Goal: Task Accomplishment & Management: Complete application form

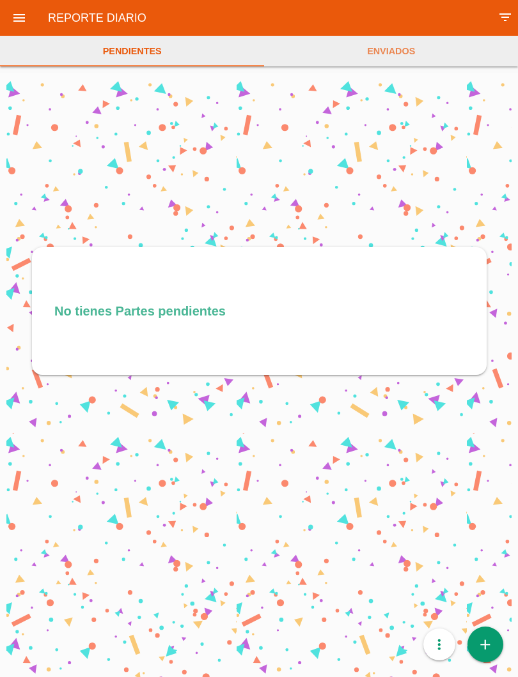
click at [493, 649] on link "add" at bounding box center [485, 645] width 36 height 36
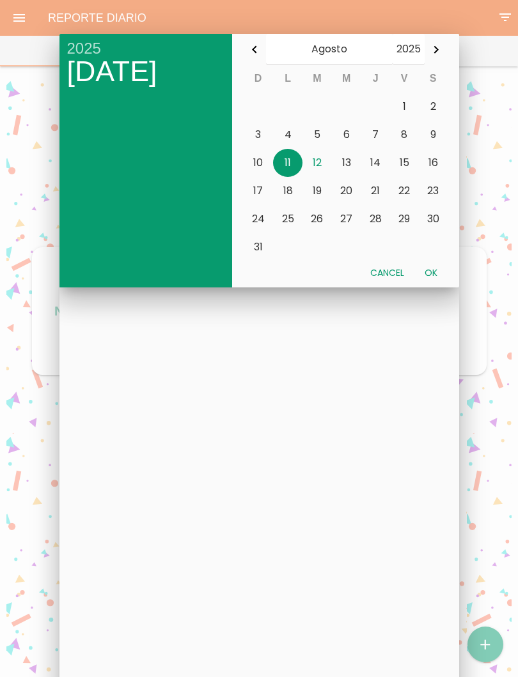
click at [319, 166] on button "12" at bounding box center [316, 163] width 29 height 28
click at [431, 270] on button "Ok" at bounding box center [430, 272] width 33 height 23
type input "[DATE]"
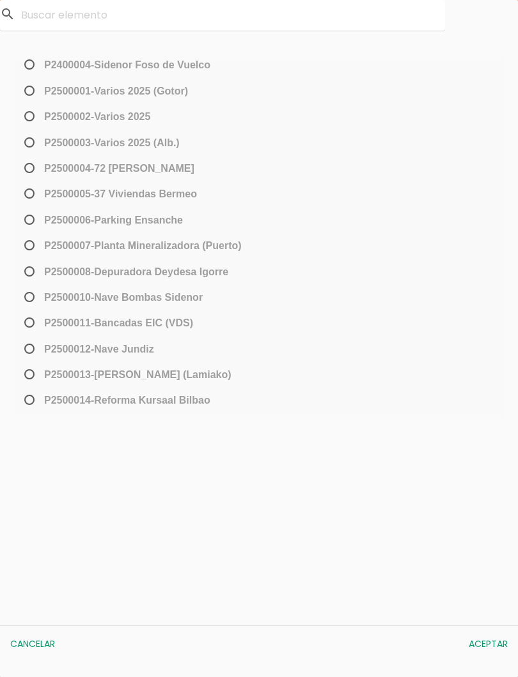
click at [30, 376] on span "P2500013-[PERSON_NAME] (Lamiako)" at bounding box center [127, 375] width 210 height 16
click at [30, 376] on input "P2500013-[PERSON_NAME] (Lamiako)" at bounding box center [26, 379] width 8 height 20
radio input "true"
click at [493, 645] on button "Aceptar" at bounding box center [488, 644] width 52 height 23
select select "96"
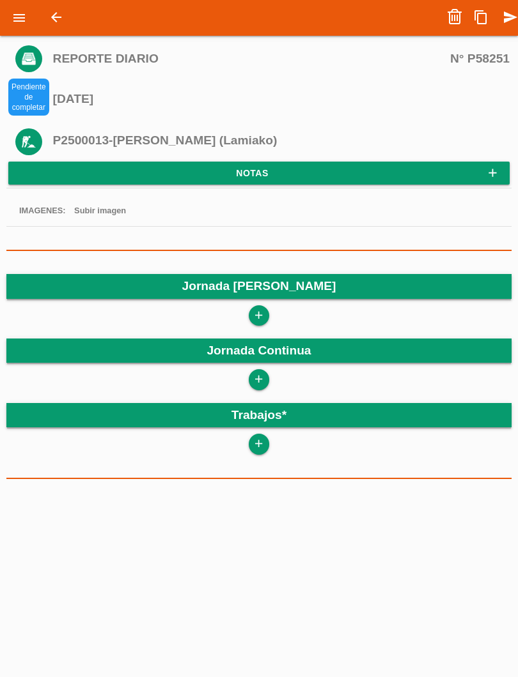
click at [261, 307] on icon "add" at bounding box center [258, 315] width 12 height 20
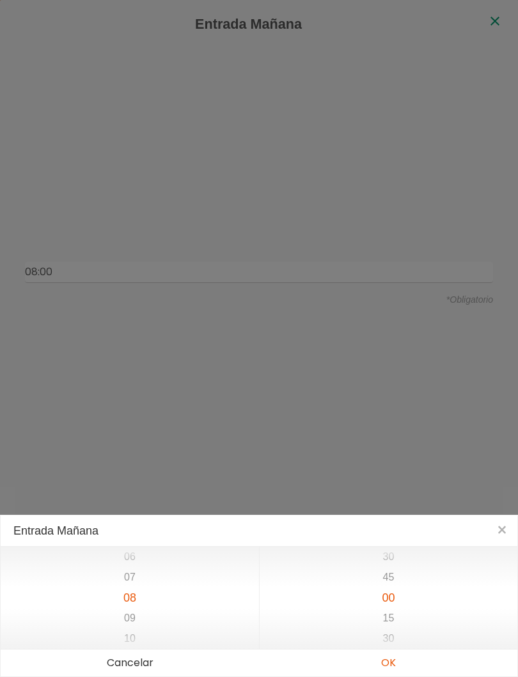
click at [396, 663] on button "OK" at bounding box center [388, 663] width 258 height 27
click at [404, 663] on button "OK" at bounding box center [388, 663] width 258 height 27
click at [397, 666] on button "OK" at bounding box center [388, 663] width 258 height 27
click at [397, 667] on button "OK" at bounding box center [388, 663] width 258 height 27
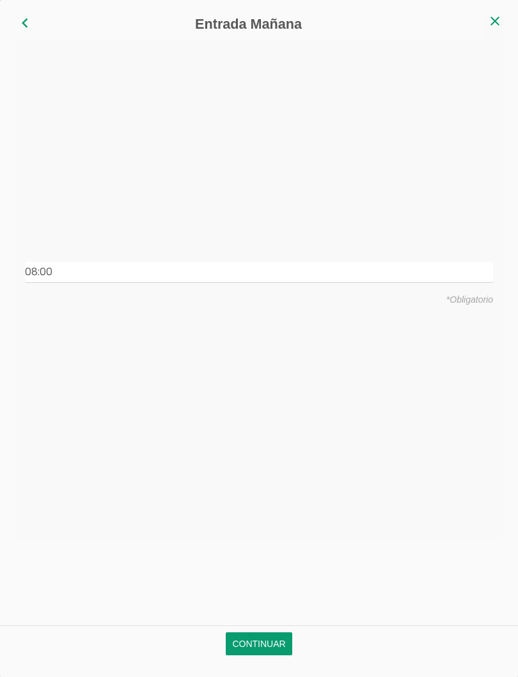
type input "08:00"
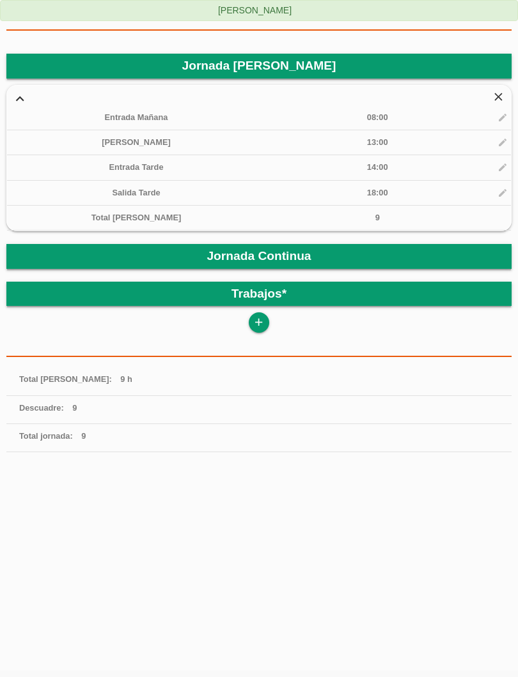
click at [272, 317] on div "add" at bounding box center [258, 322] width 505 height 20
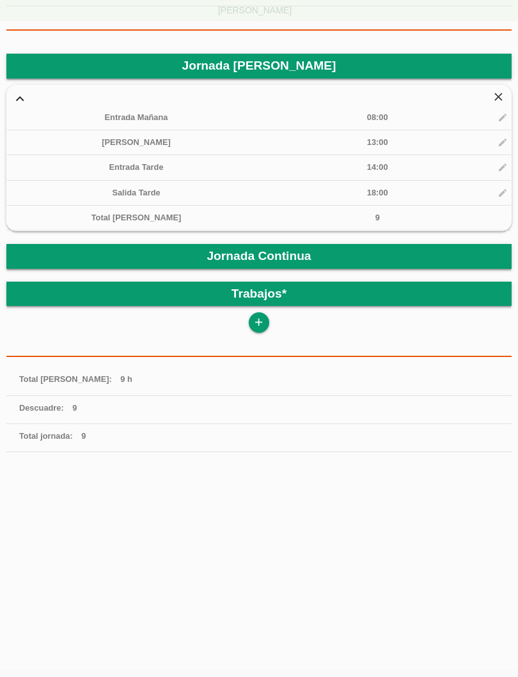
click at [254, 321] on icon "add" at bounding box center [258, 322] width 12 height 20
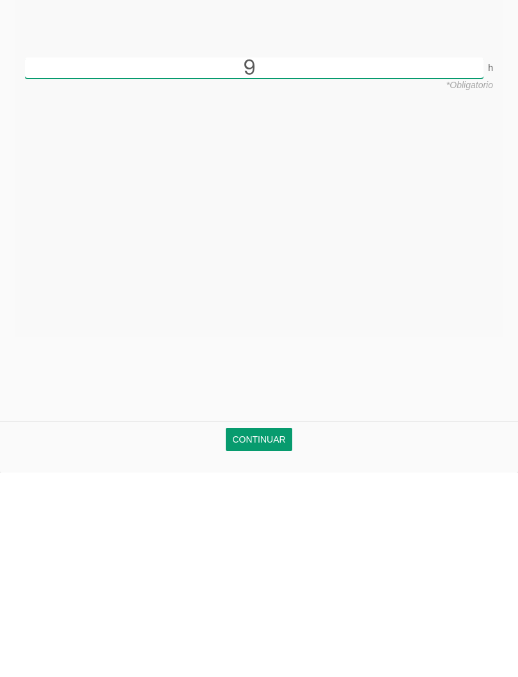
scroll to position [184, 0]
type input "9"
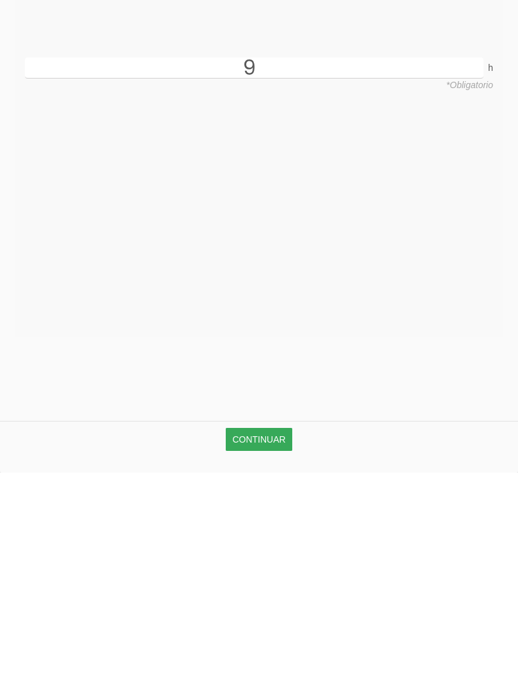
click at [288, 633] on link "Continuar" at bounding box center [259, 644] width 66 height 23
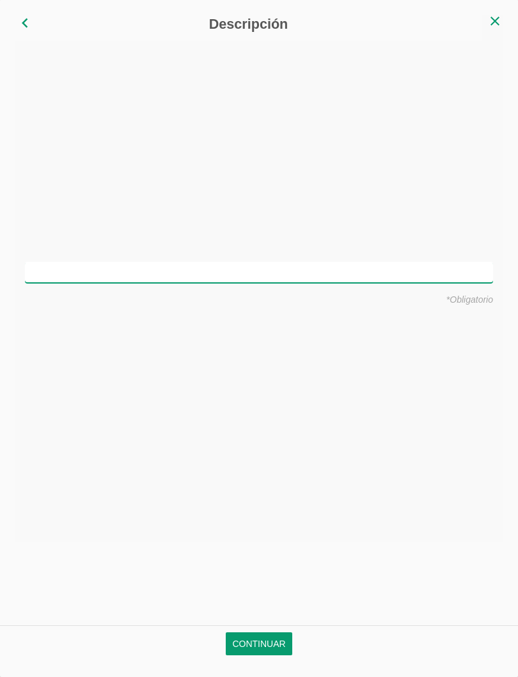
scroll to position [0, 0]
click at [298, 266] on input "text" at bounding box center [259, 272] width 468 height 21
type input "Montar hierro en vigas y encepados"
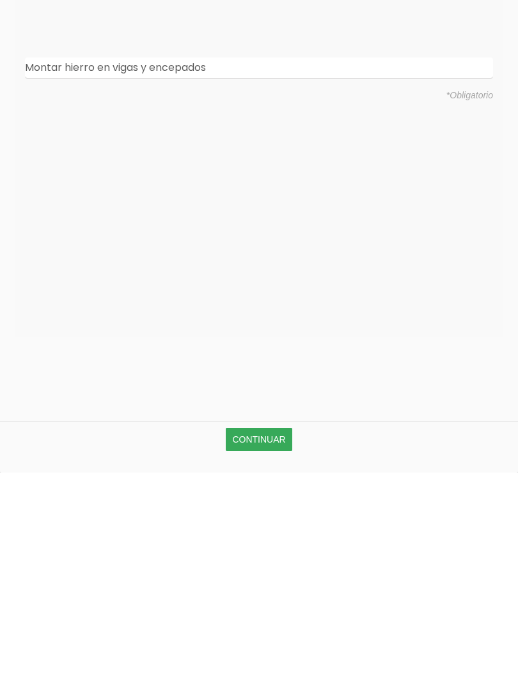
click at [270, 633] on link "Continuar" at bounding box center [259, 644] width 66 height 23
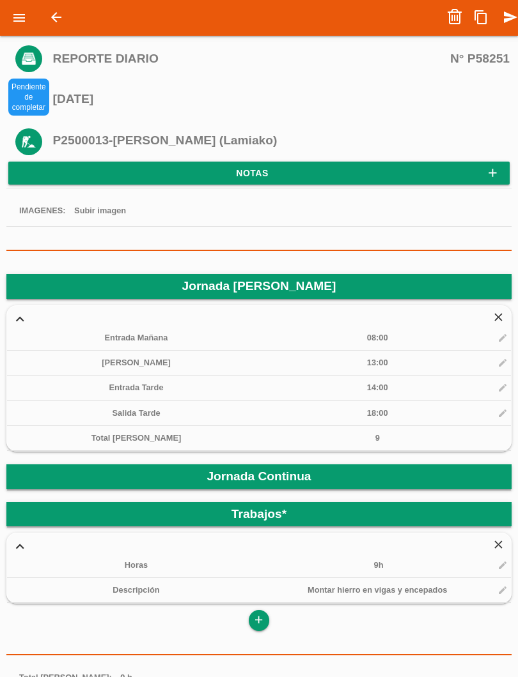
click at [499, 17] on link "send" at bounding box center [510, 17] width 26 height 26
